Goal: Communication & Community: Connect with others

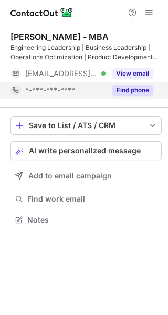
scroll to position [213, 168]
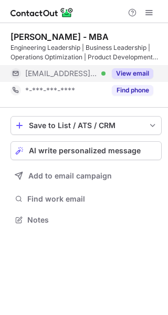
click at [131, 70] on button "View email" at bounding box center [133, 73] width 42 height 11
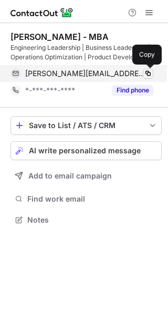
click at [149, 72] on span at bounding box center [148, 73] width 8 height 8
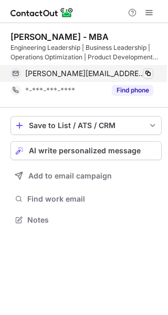
click at [149, 72] on span at bounding box center [148, 73] width 8 height 8
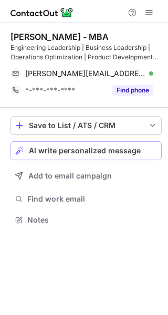
click at [151, 148] on div "AI write personalized message" at bounding box center [93, 151] width 128 height 8
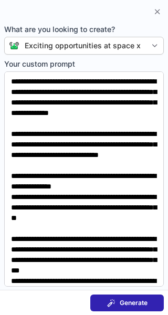
type textarea "**********"
click at [121, 304] on span "Generate" at bounding box center [134, 303] width 28 height 8
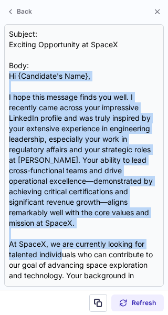
scroll to position [283, 0]
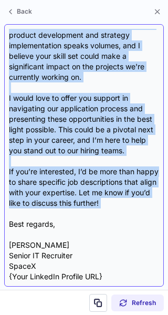
drag, startPoint x: 11, startPoint y: 75, endPoint x: 90, endPoint y: 211, distance: 157.5
click at [90, 211] on div "Subject: Exciting Opportunity at SpaceX Body: Hi {Candidate's Name}, I hope thi…" at bounding box center [84, 155] width 150 height 253
copy div "Lo {Ipsumdolo's Amet}, C adip elit seddoei tempo inc utla. E dolorema aliq enim…"
